Goal: Task Accomplishment & Management: Complete application form

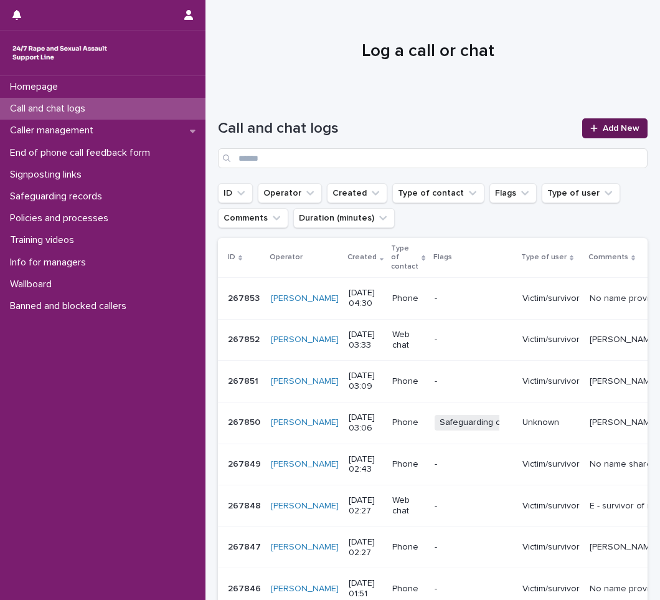
click at [603, 131] on span "Add New" at bounding box center [621, 128] width 37 height 9
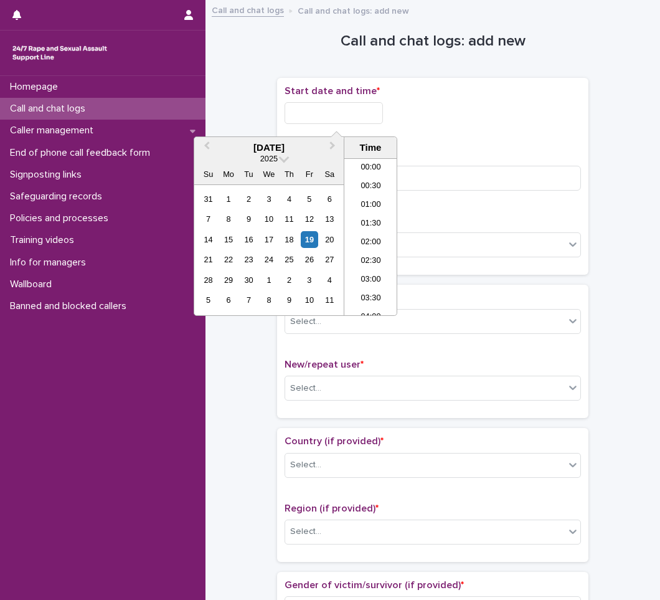
click at [324, 116] on input "text" at bounding box center [334, 113] width 98 height 22
click at [365, 230] on li "04:30" at bounding box center [370, 236] width 53 height 19
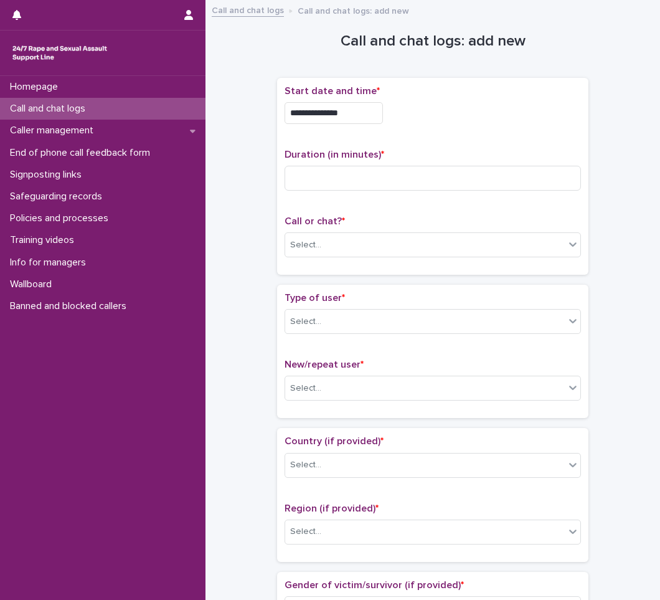
click at [374, 117] on input "**********" at bounding box center [334, 113] width 98 height 22
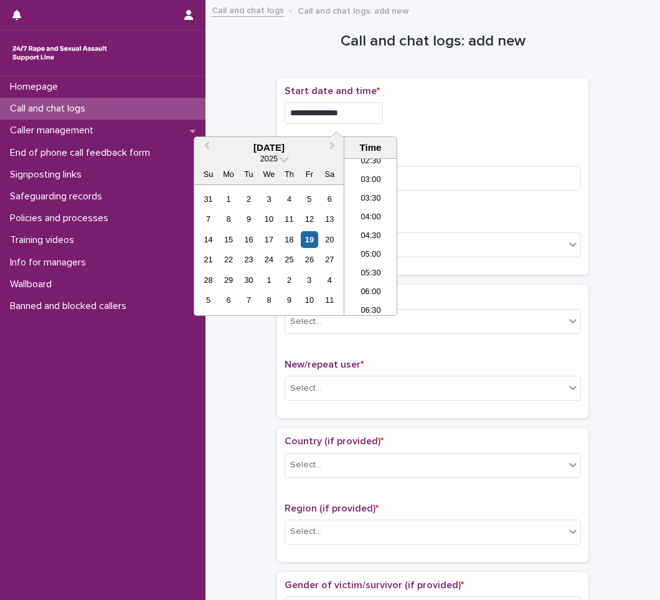
type input "**********"
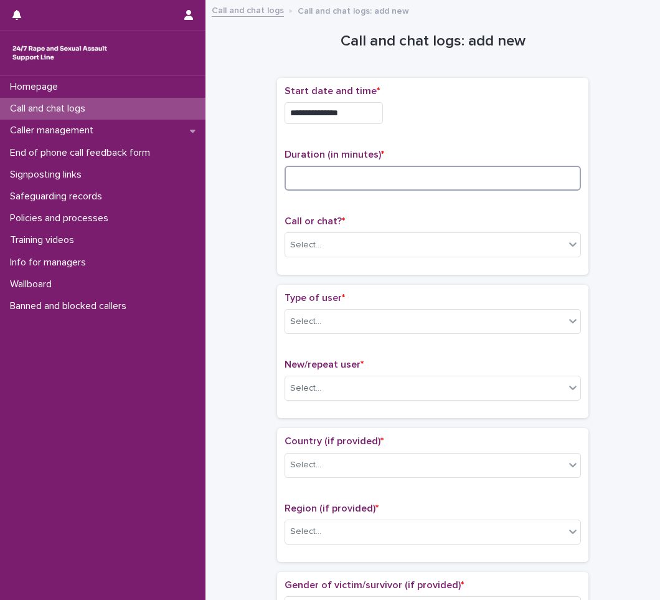
click at [316, 184] on input at bounding box center [433, 178] width 296 height 25
type input "*"
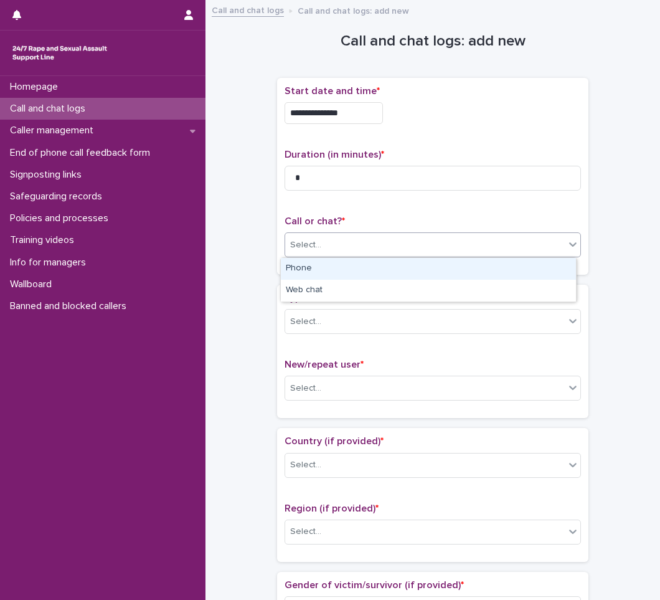
click at [304, 250] on div "Select..." at bounding box center [305, 244] width 31 height 13
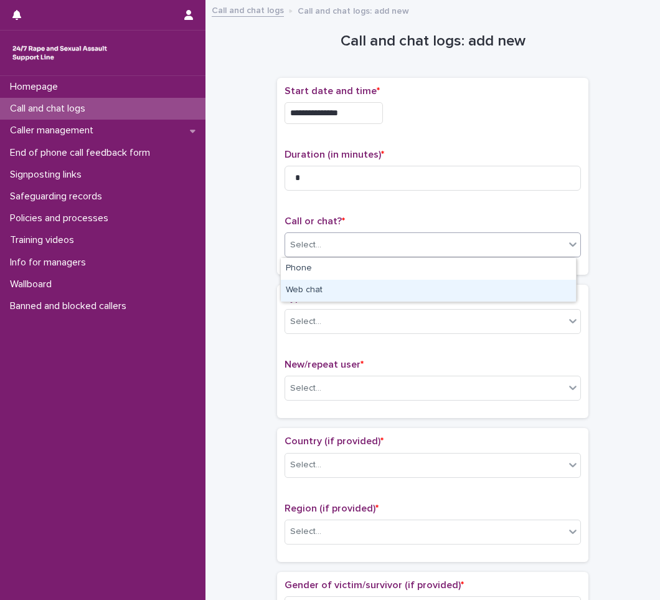
click at [313, 287] on div "Web chat" at bounding box center [428, 291] width 295 height 22
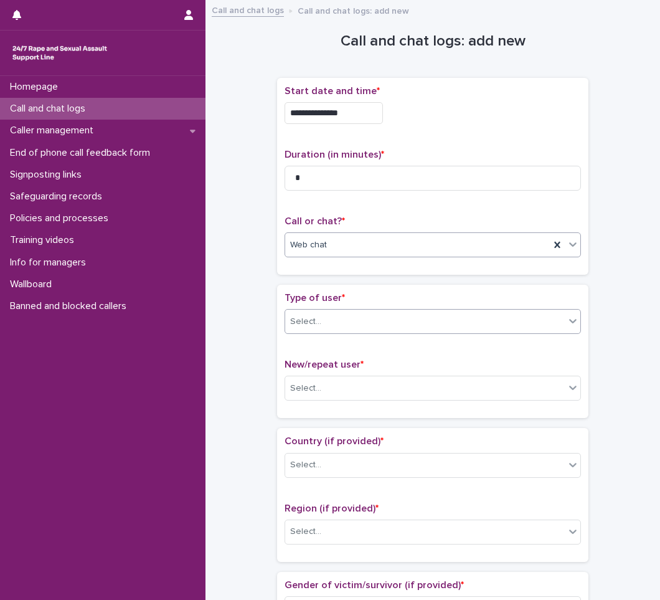
click at [314, 324] on div "Select..." at bounding box center [305, 321] width 31 height 13
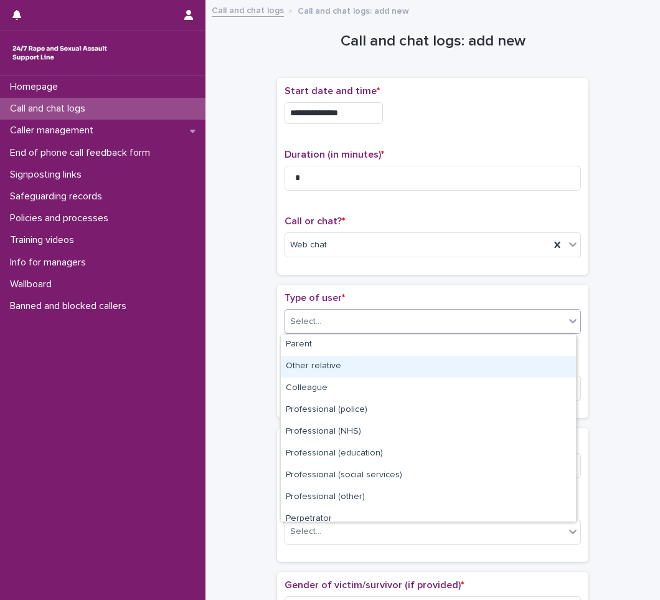
scroll to position [140, 0]
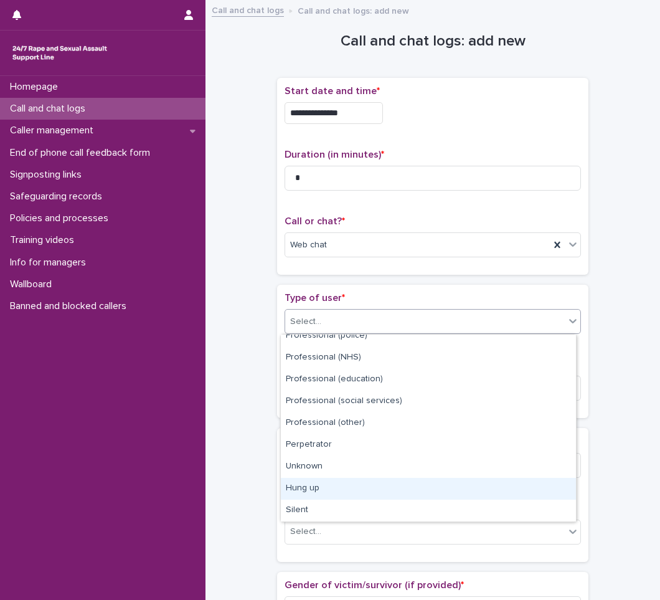
click at [319, 486] on div "Hung up" at bounding box center [428, 489] width 295 height 22
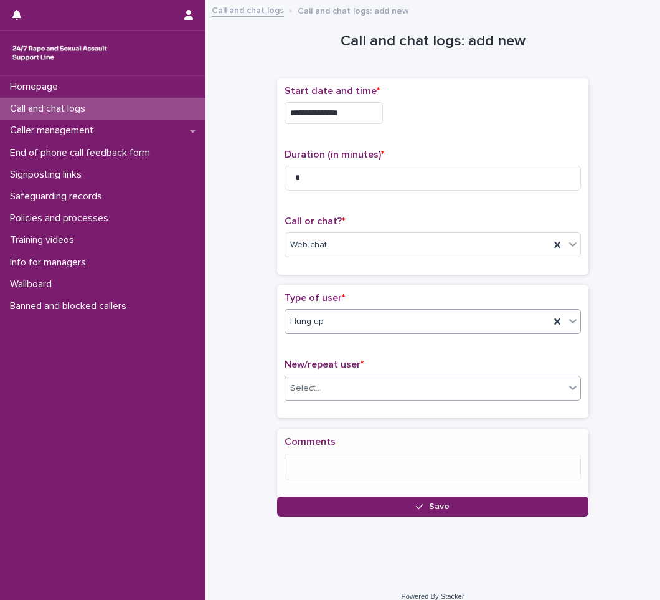
click at [342, 387] on div "Select..." at bounding box center [425, 388] width 280 height 21
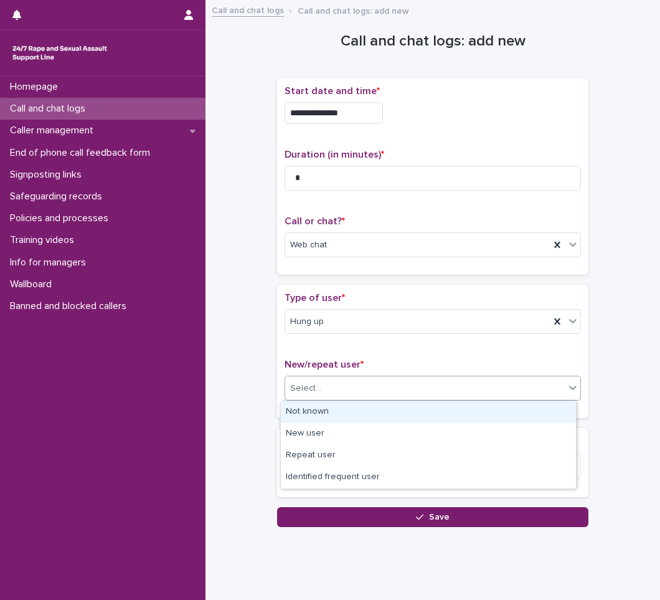
click at [303, 415] on div "Not known" at bounding box center [428, 412] width 295 height 22
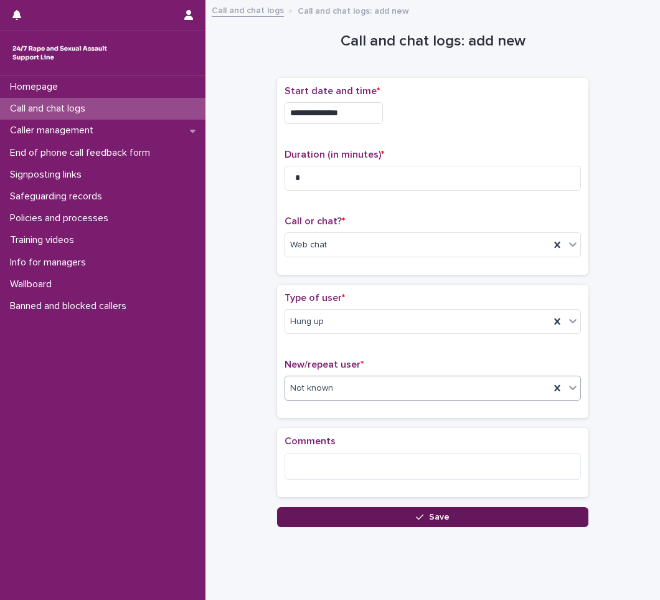
click at [387, 516] on button "Save" at bounding box center [432, 517] width 311 height 20
